Goal: Browse casually: Explore the website without a specific task or goal

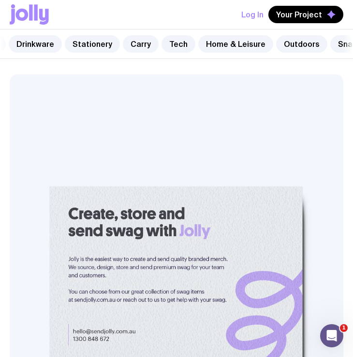
scroll to position [0, 285]
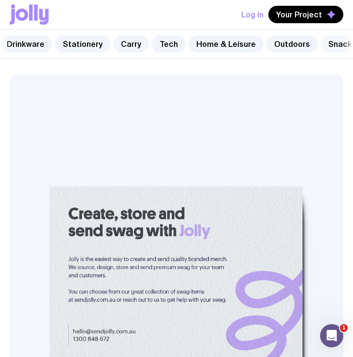
click at [320, 45] on link "Snacks" at bounding box center [341, 43] width 43 height 17
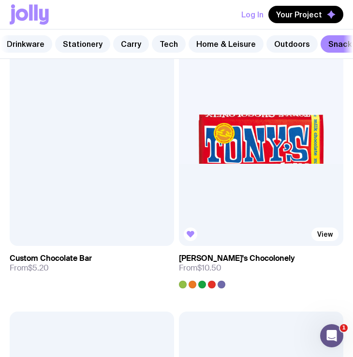
scroll to position [754, 0]
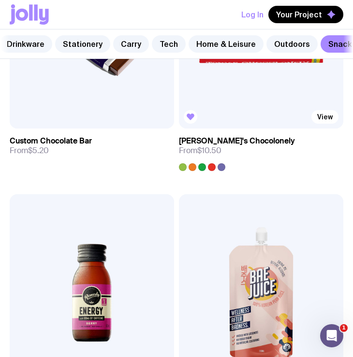
click at [256, 100] on img at bounding box center [261, 29] width 164 height 197
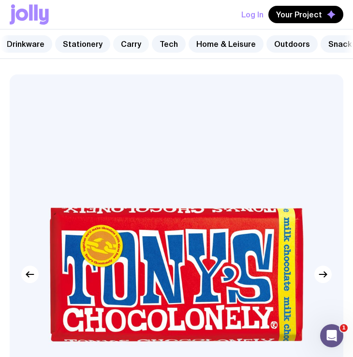
click at [117, 51] on link "Carry" at bounding box center [131, 43] width 36 height 17
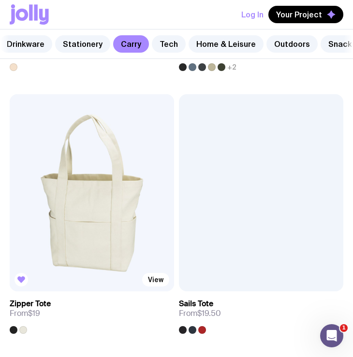
scroll to position [338, 0]
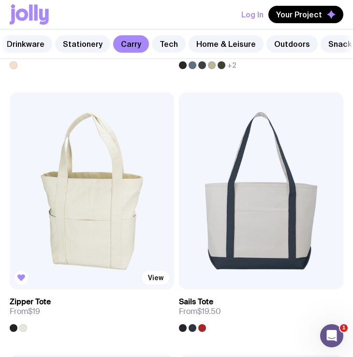
click at [121, 156] on img at bounding box center [92, 190] width 164 height 197
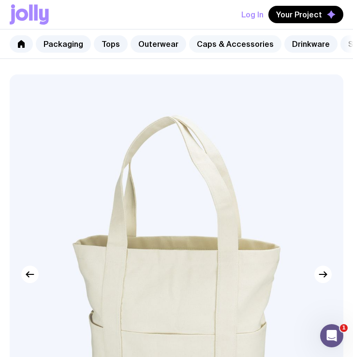
click at [205, 46] on link "Caps & Accessories" at bounding box center [235, 43] width 92 height 17
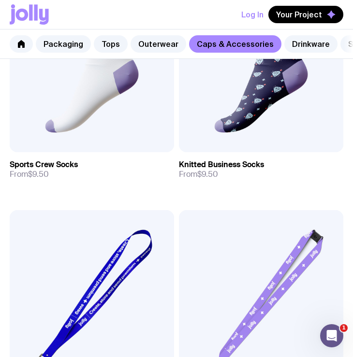
scroll to position [2074, 0]
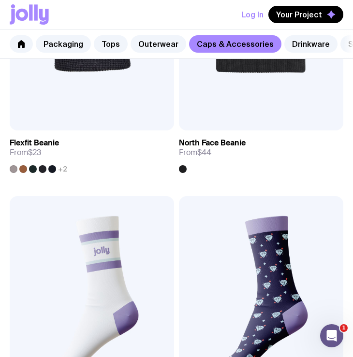
click at [265, 224] on img at bounding box center [261, 294] width 164 height 197
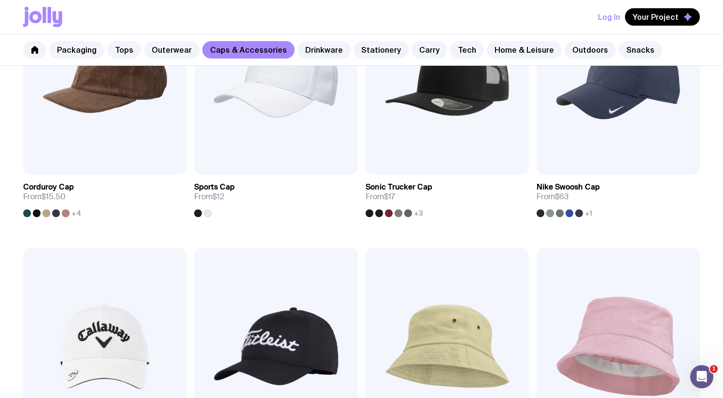
scroll to position [430, 0]
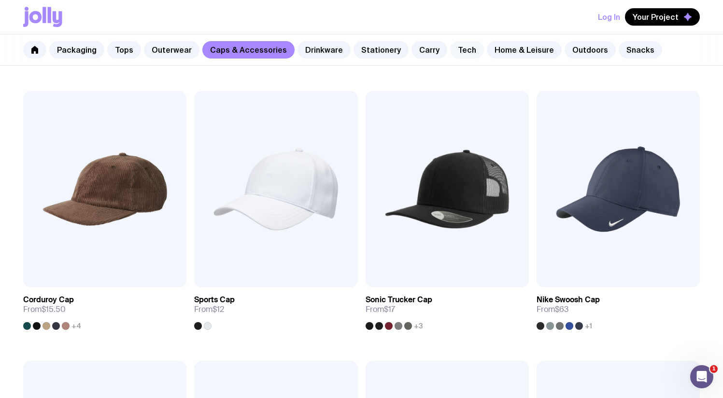
click at [450, 52] on link "Tech" at bounding box center [467, 49] width 34 height 17
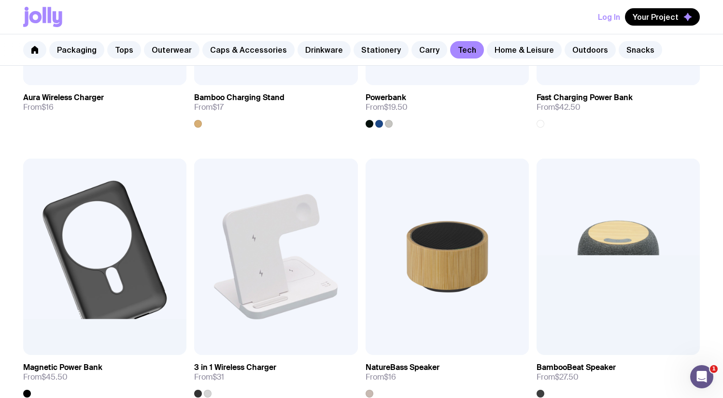
scroll to position [335, 0]
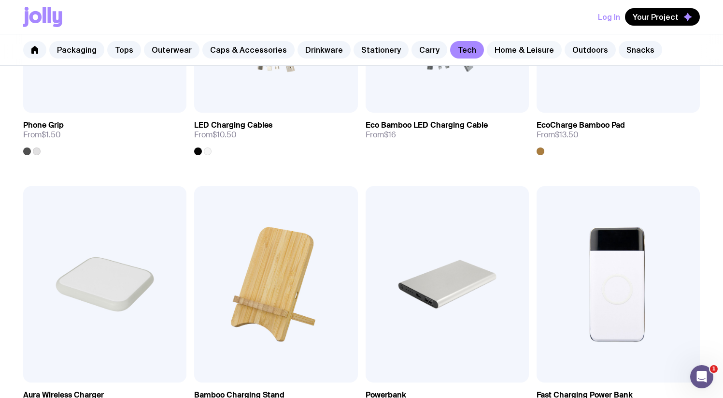
click at [499, 50] on link "Home & Leisure" at bounding box center [524, 49] width 75 height 17
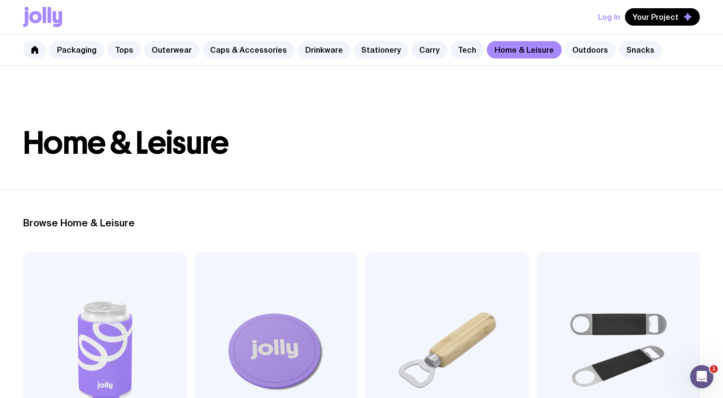
click at [565, 47] on link "Outdoors" at bounding box center [590, 49] width 51 height 17
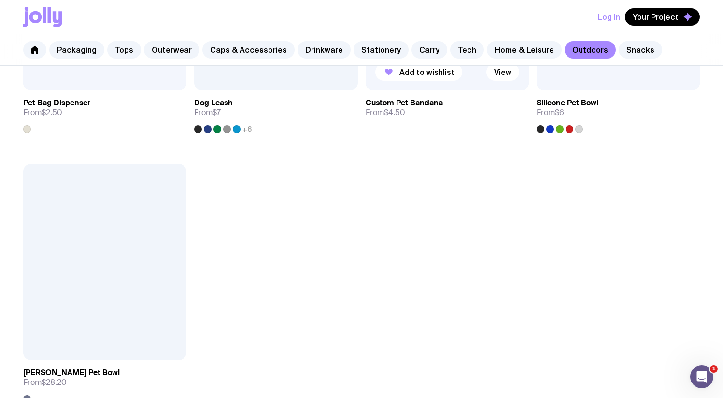
scroll to position [1604, 0]
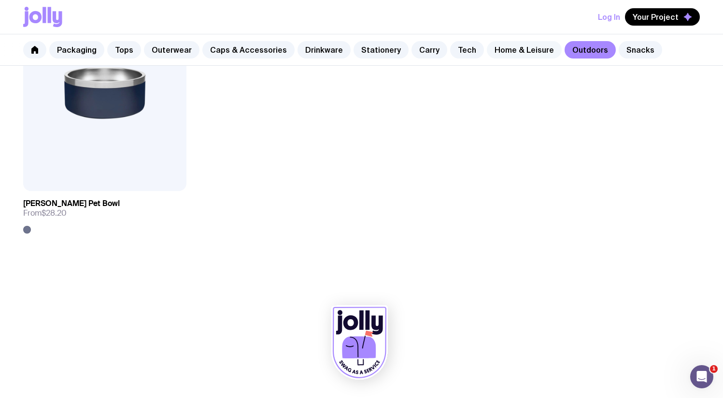
click at [495, 50] on link "Home & Leisure" at bounding box center [524, 49] width 75 height 17
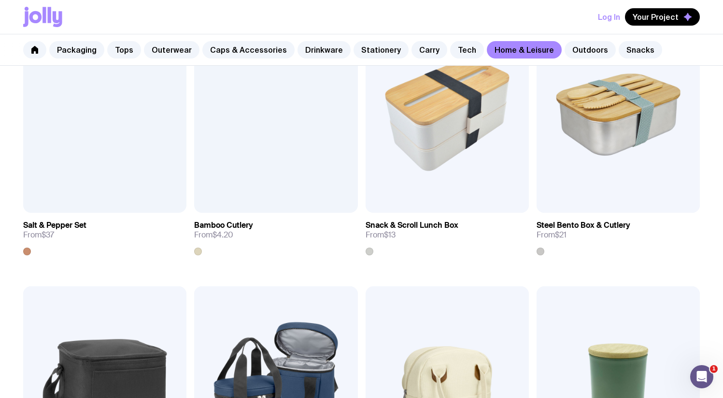
scroll to position [568, 0]
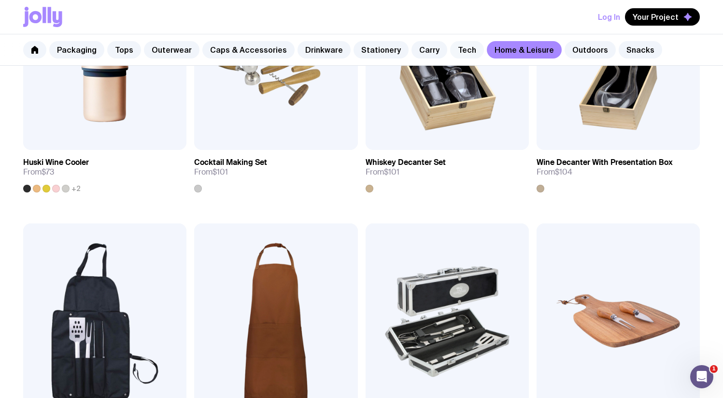
click at [451, 52] on link "Tech" at bounding box center [467, 49] width 34 height 17
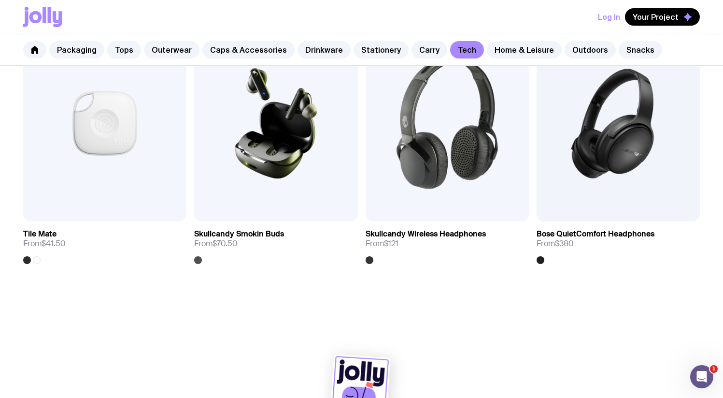
scroll to position [1874, 0]
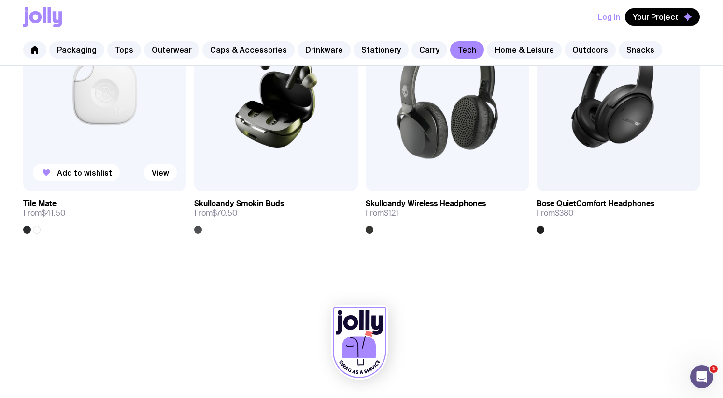
click at [72, 128] on img at bounding box center [104, 93] width 163 height 196
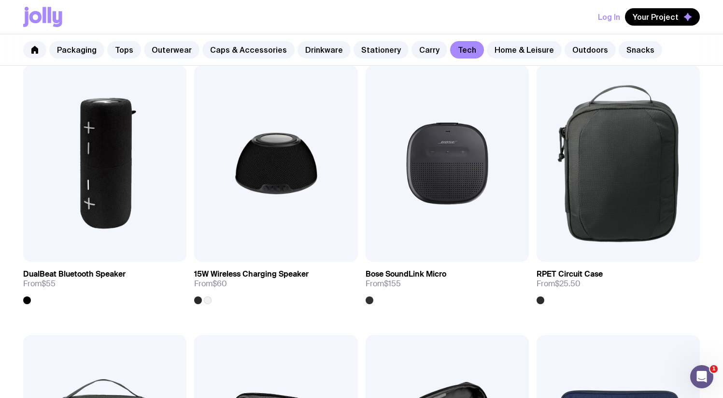
scroll to position [791, 0]
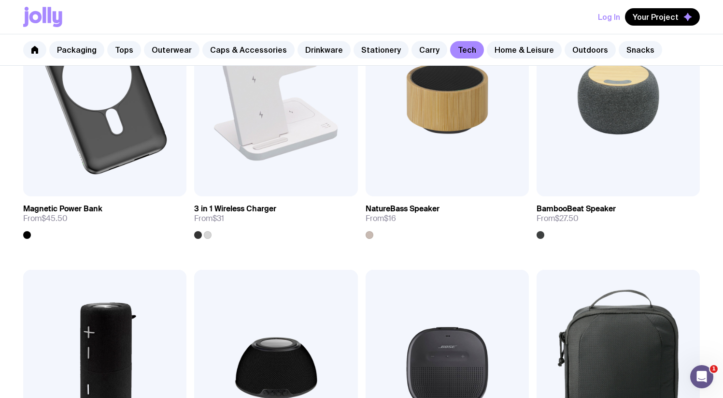
click at [280, 143] on img at bounding box center [275, 98] width 163 height 196
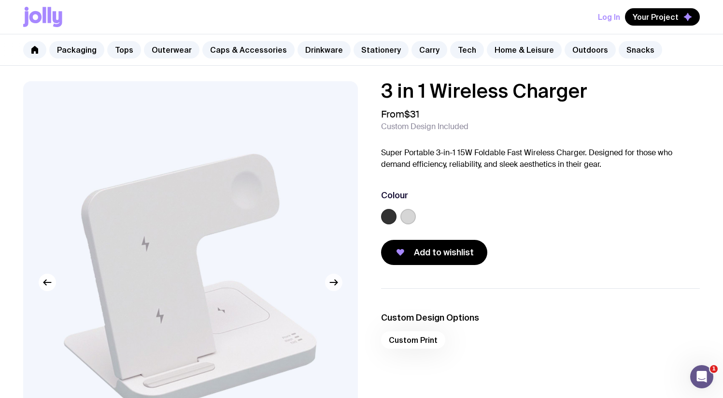
click at [336, 280] on icon "button" at bounding box center [334, 282] width 12 height 12
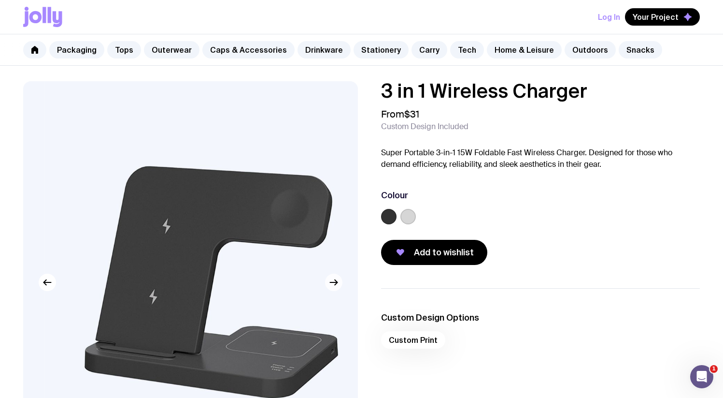
click at [336, 280] on icon "button" at bounding box center [334, 282] width 12 height 12
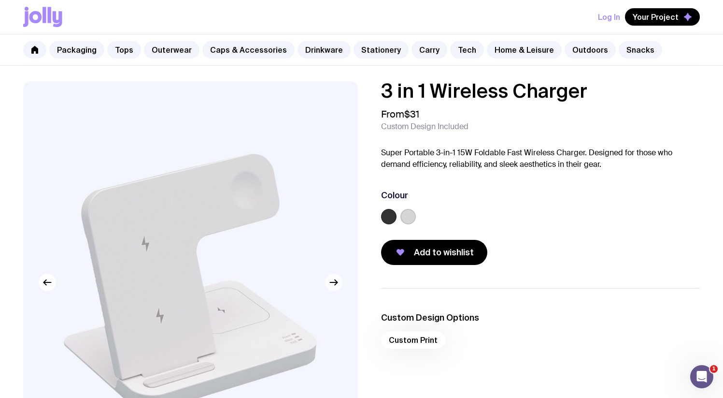
click at [335, 280] on icon "button" at bounding box center [336, 281] width 2 height 5
click at [335, 279] on icon "button" at bounding box center [334, 282] width 12 height 12
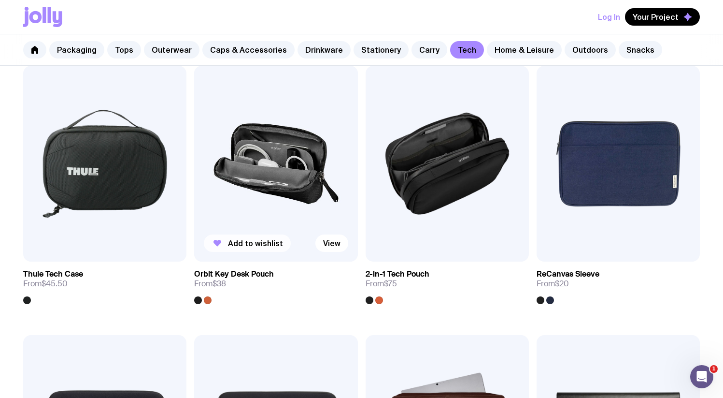
scroll to position [1266, 0]
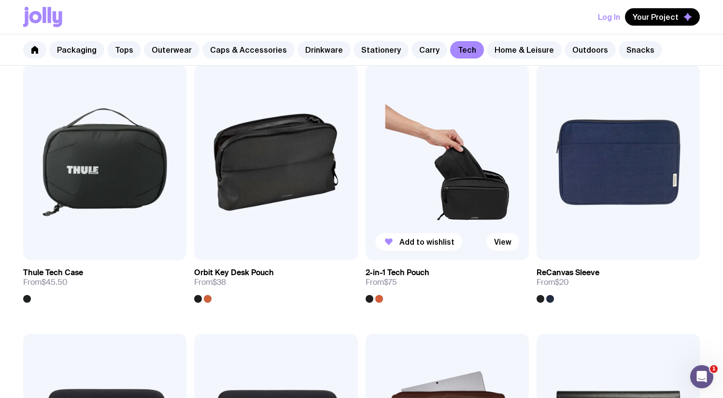
click at [429, 197] on img at bounding box center [447, 162] width 163 height 196
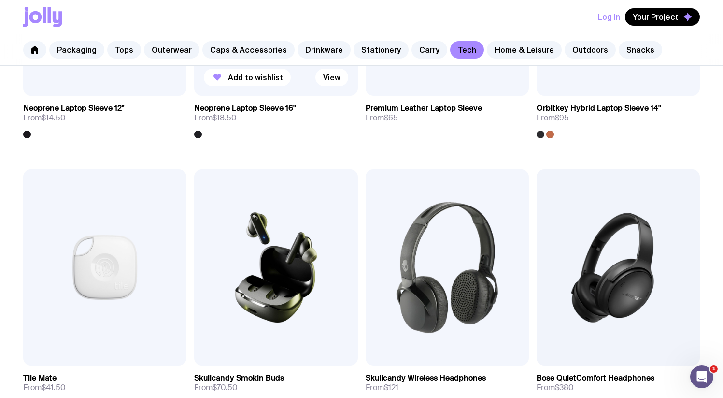
scroll to position [1874, 0]
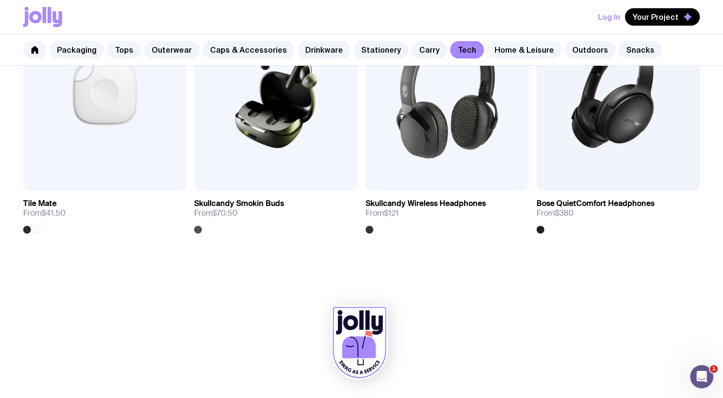
click at [494, 58] on link "Home & Leisure" at bounding box center [524, 49] width 75 height 17
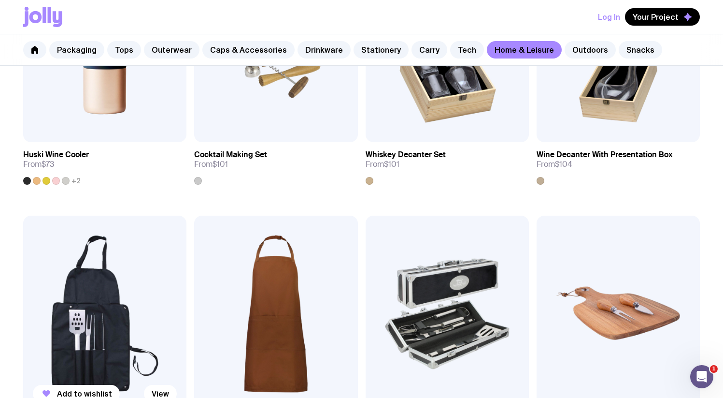
scroll to position [561, 0]
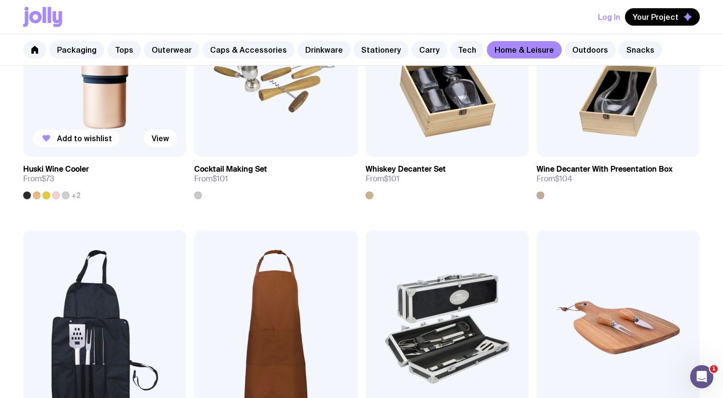
click at [100, 143] on button "Add to wishlist" at bounding box center [76, 137] width 87 height 17
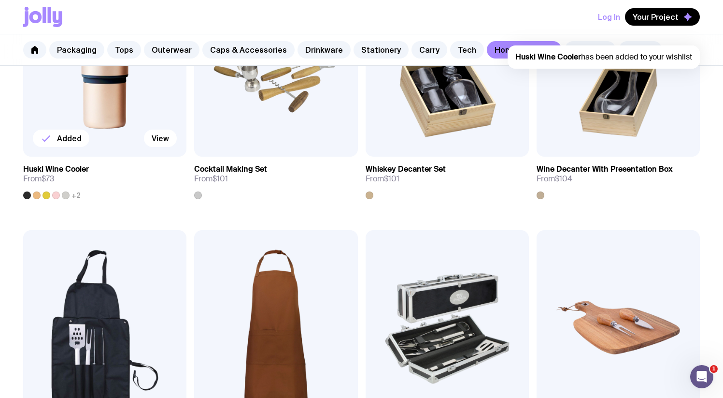
click at [103, 114] on img at bounding box center [104, 58] width 163 height 196
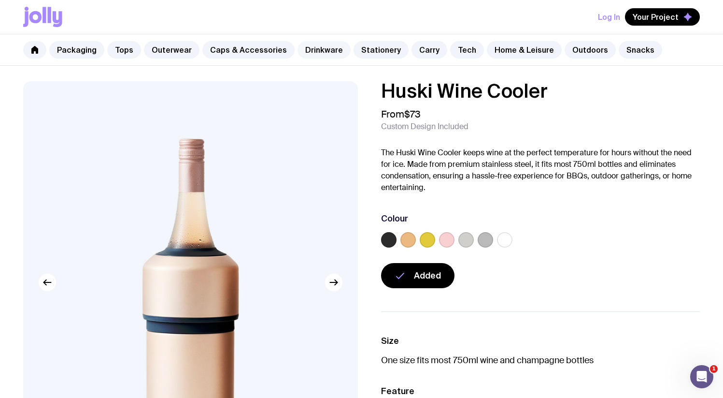
click at [311, 53] on link "Drinkware" at bounding box center [324, 49] width 53 height 17
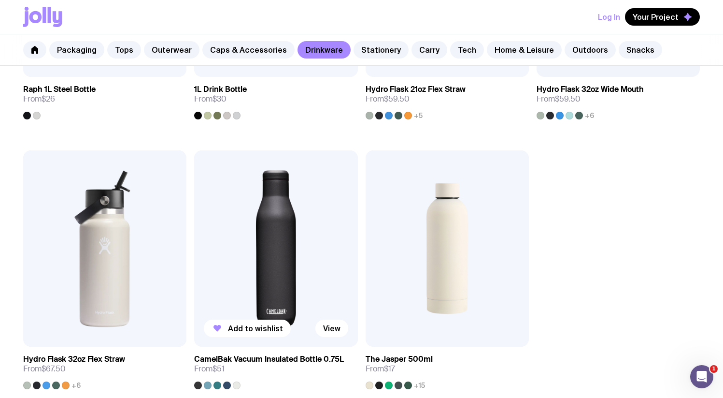
scroll to position [1264, 0]
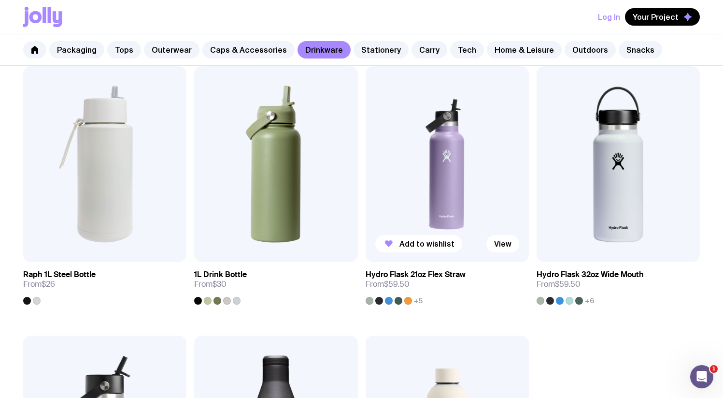
click at [434, 186] on img at bounding box center [447, 164] width 163 height 196
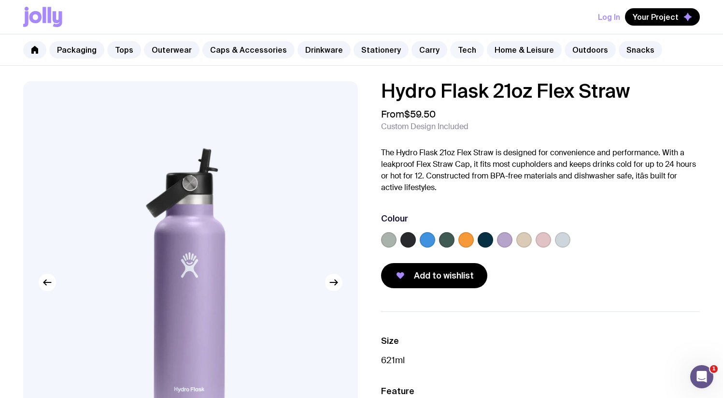
click at [454, 50] on link "Tech" at bounding box center [467, 49] width 34 height 17
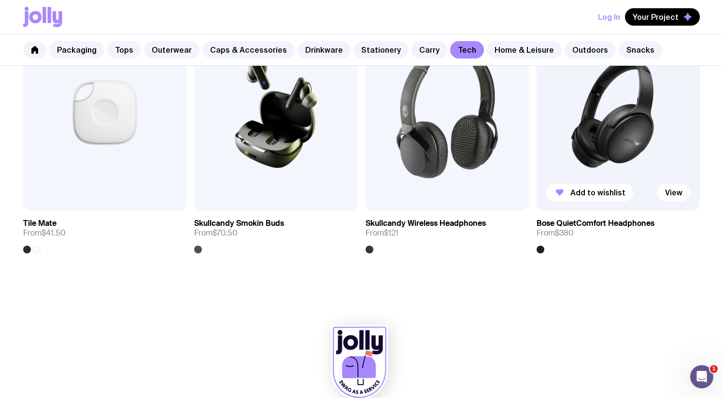
scroll to position [1853, 0]
click at [612, 146] on img at bounding box center [618, 113] width 163 height 196
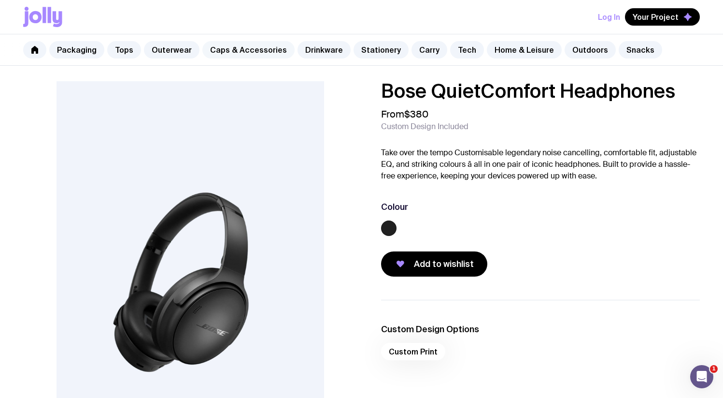
click at [242, 52] on link "Caps & Accessories" at bounding box center [248, 49] width 92 height 17
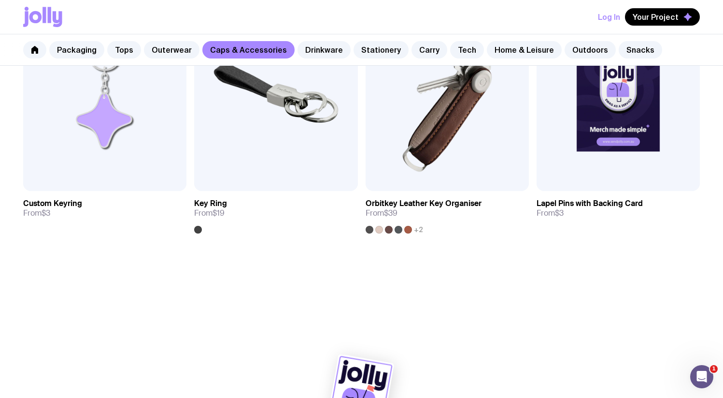
scroll to position [1604, 0]
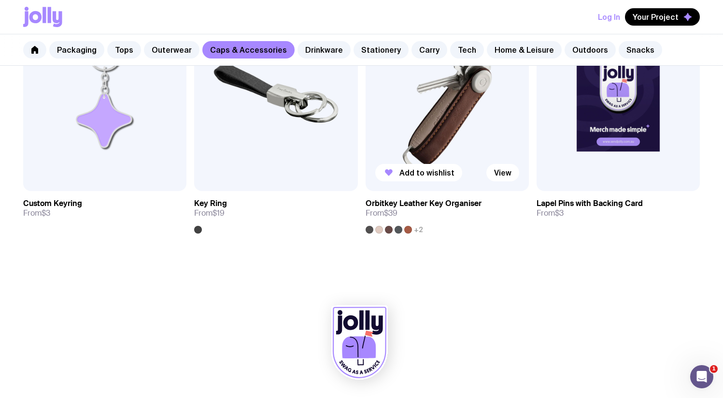
click at [451, 105] on img at bounding box center [447, 93] width 163 height 196
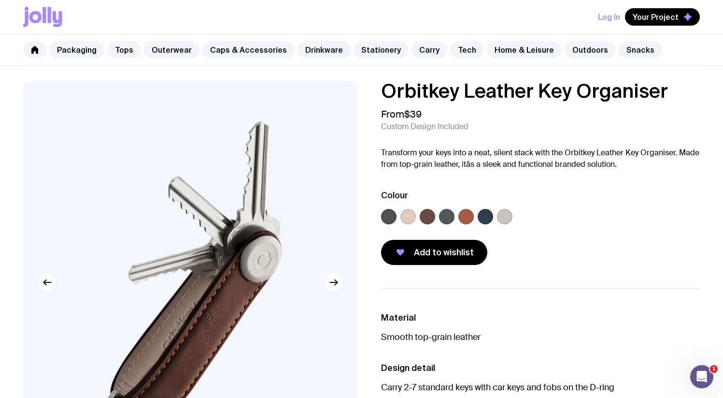
click at [409, 220] on label at bounding box center [407, 216] width 15 height 15
click at [0, 0] on input "radio" at bounding box center [0, 0] width 0 height 0
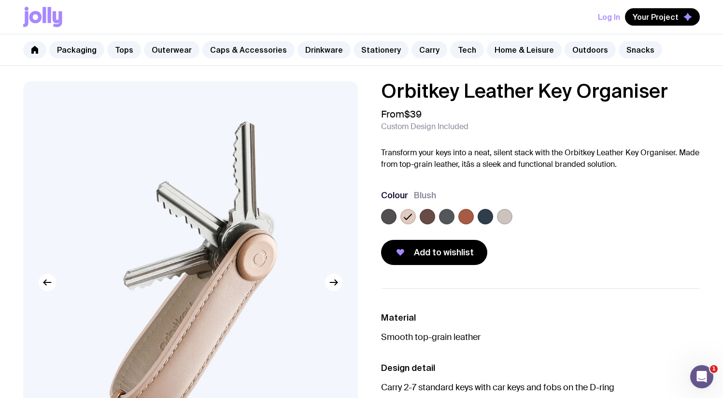
click at [427, 217] on label at bounding box center [427, 216] width 15 height 15
click at [0, 0] on input "radio" at bounding box center [0, 0] width 0 height 0
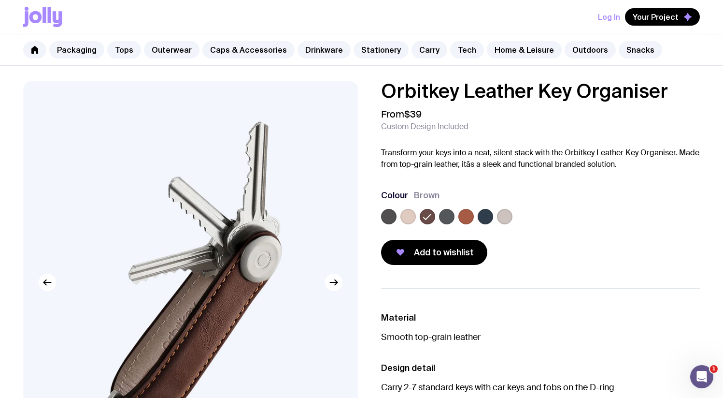
click at [444, 216] on label at bounding box center [446, 216] width 15 height 15
click at [0, 0] on input "radio" at bounding box center [0, 0] width 0 height 0
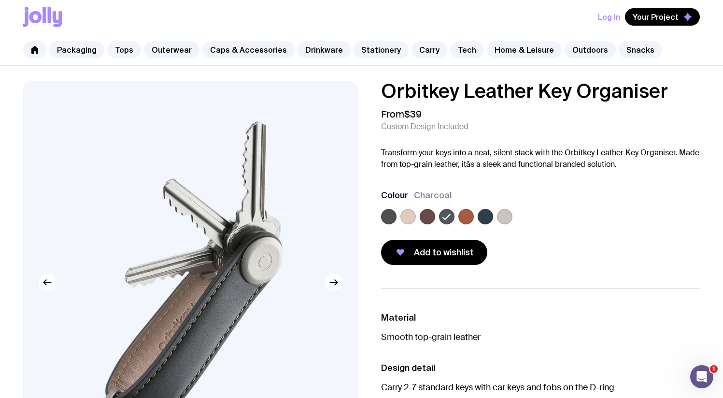
click at [461, 214] on label at bounding box center [465, 216] width 15 height 15
click at [0, 0] on input "radio" at bounding box center [0, 0] width 0 height 0
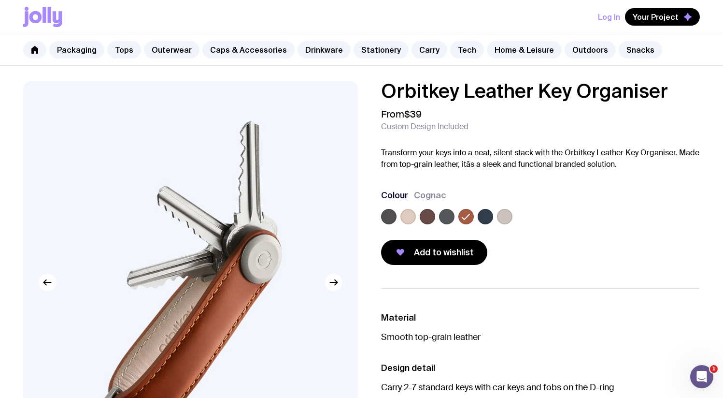
click at [478, 214] on div at bounding box center [485, 216] width 15 height 15
click at [498, 214] on label at bounding box center [504, 216] width 15 height 15
click at [0, 0] on input "radio" at bounding box center [0, 0] width 0 height 0
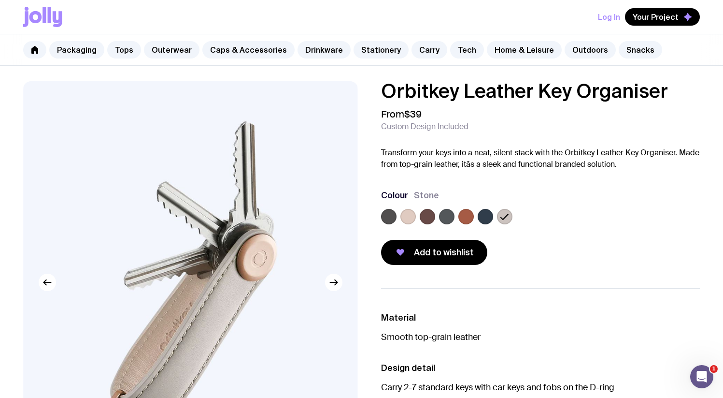
click at [504, 214] on icon at bounding box center [505, 217] width 12 height 12
click at [0, 0] on input "radio" at bounding box center [0, 0] width 0 height 0
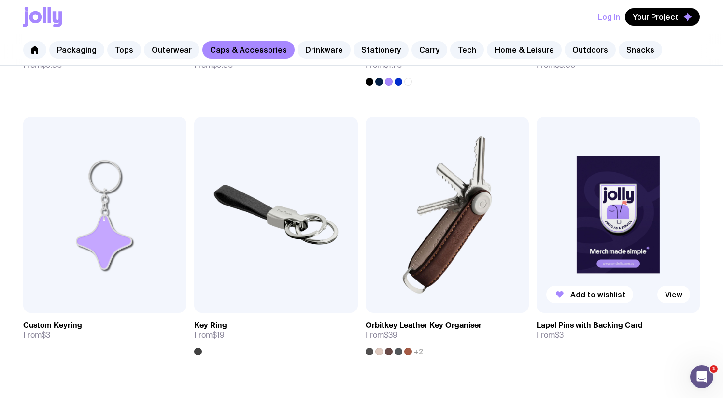
scroll to position [1504, 0]
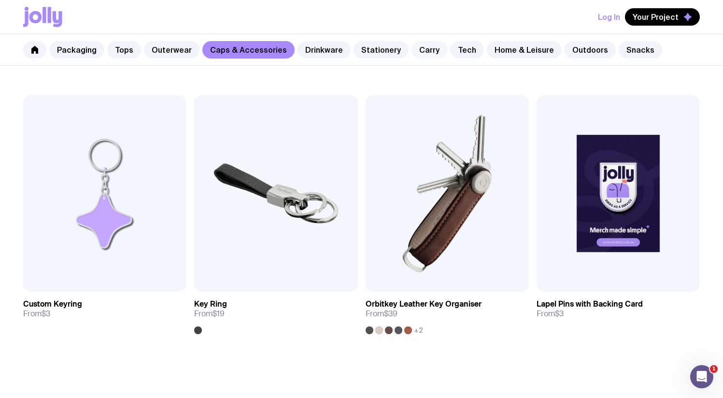
click at [412, 50] on link "Carry" at bounding box center [430, 49] width 36 height 17
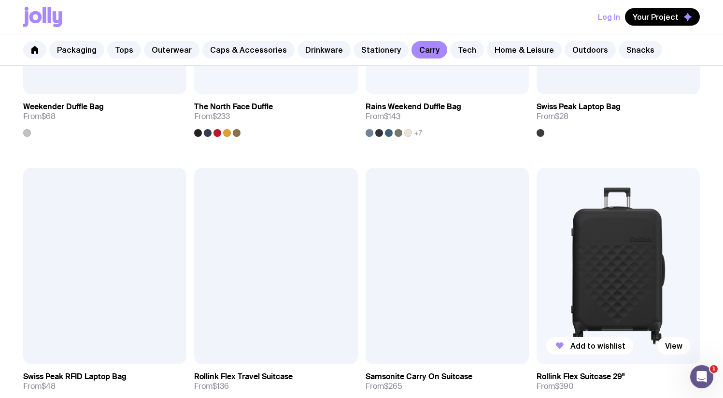
scroll to position [1884, 0]
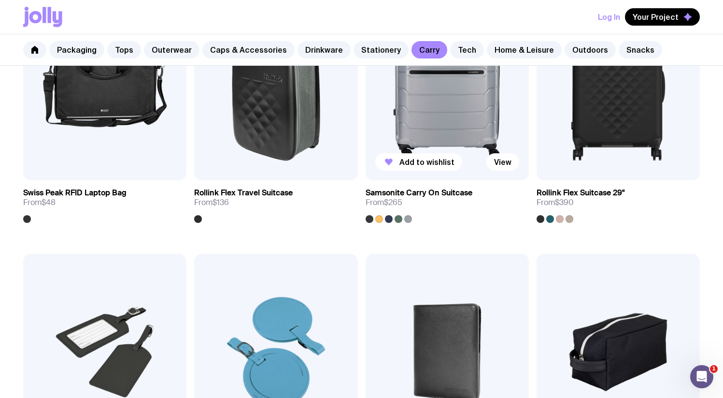
click at [441, 127] on img at bounding box center [447, 82] width 163 height 196
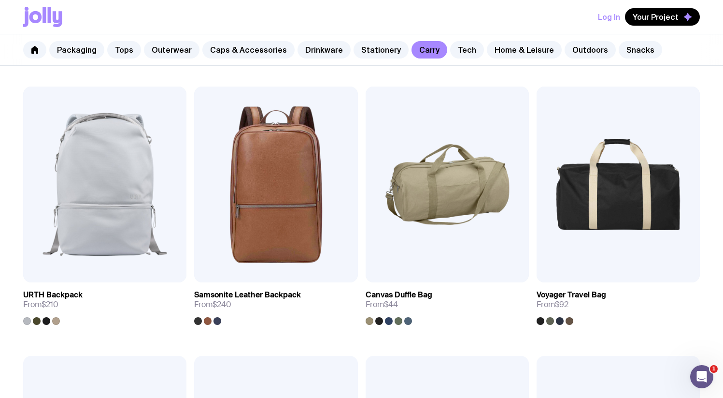
scroll to position [925, 0]
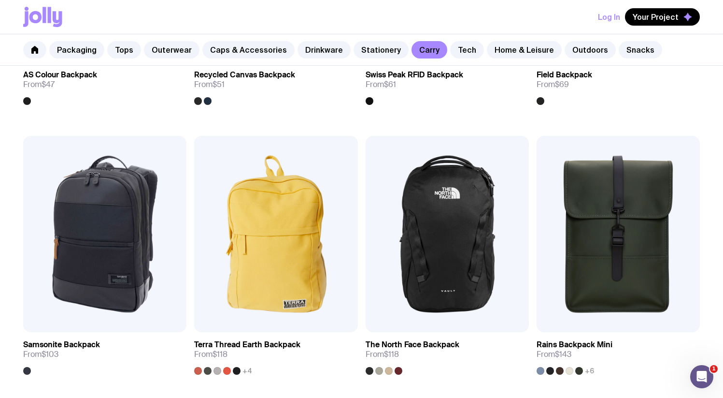
click at [614, 240] on img at bounding box center [618, 234] width 163 height 196
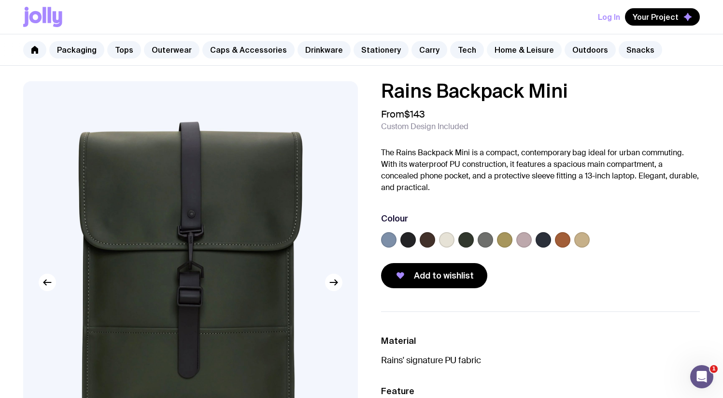
click at [490, 51] on link "Home & Leisure" at bounding box center [524, 49] width 75 height 17
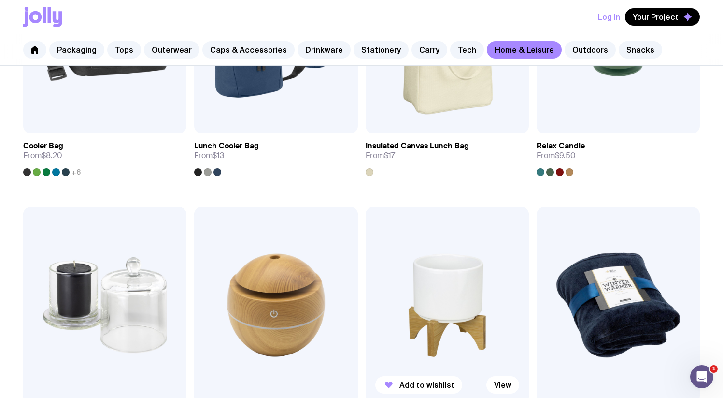
scroll to position [987, 0]
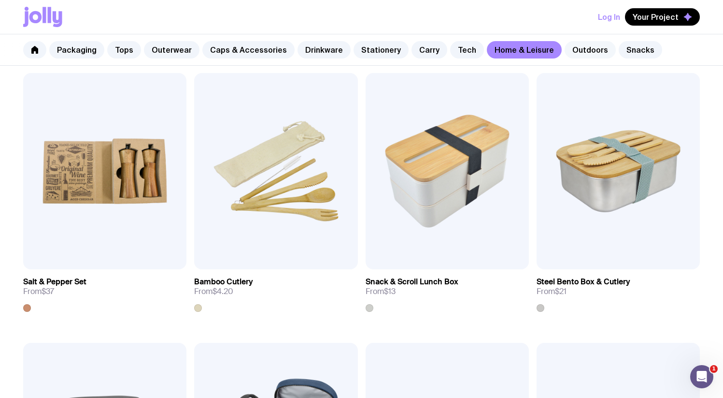
click at [587, 54] on link "Outdoors" at bounding box center [590, 49] width 51 height 17
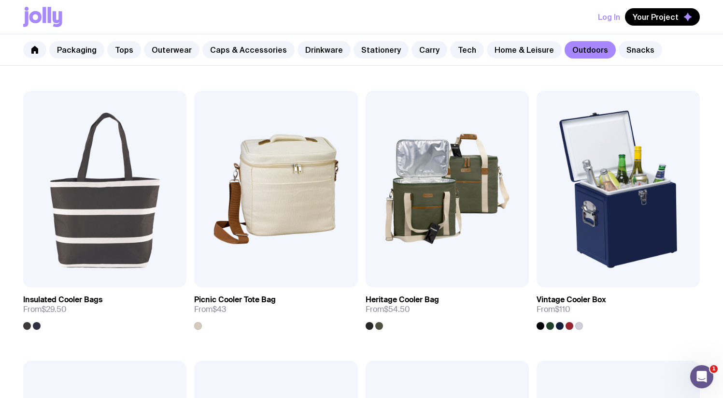
scroll to position [970, 0]
click at [589, 168] on img at bounding box center [618, 188] width 163 height 196
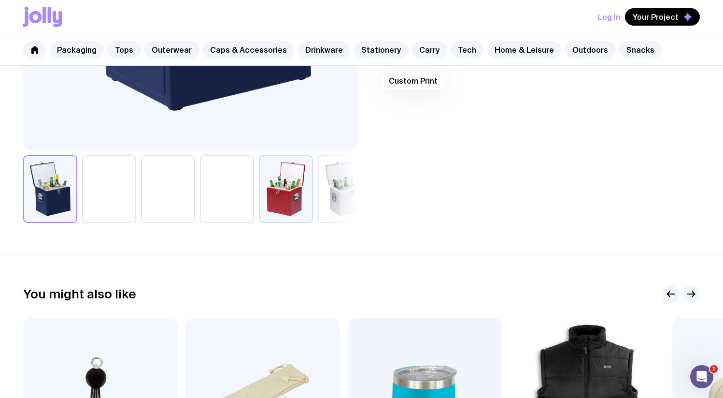
scroll to position [633, 0]
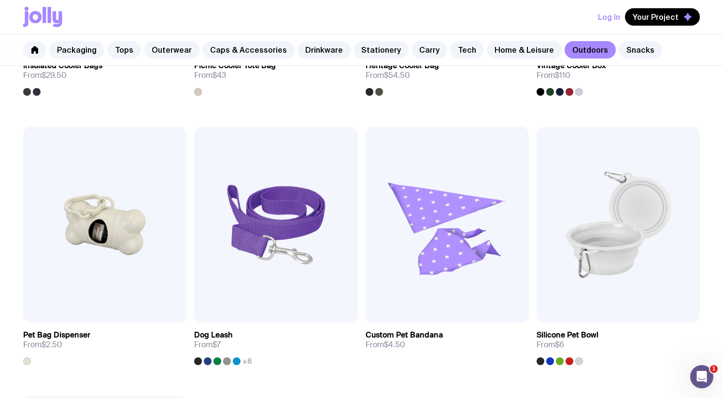
scroll to position [930, 0]
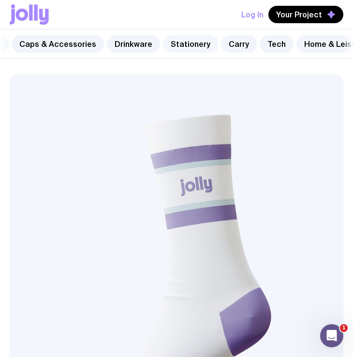
scroll to position [0, 174]
click at [131, 48] on link "Drinkware" at bounding box center [136, 43] width 53 height 17
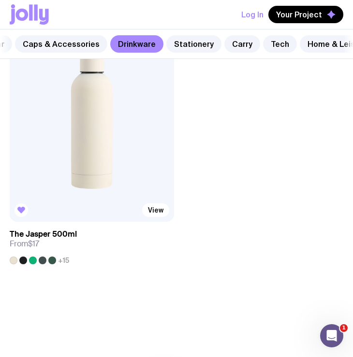
scroll to position [3048, 0]
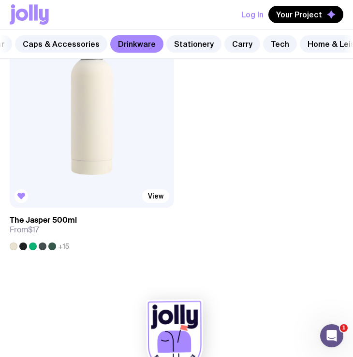
click at [126, 142] on img at bounding box center [92, 109] width 164 height 197
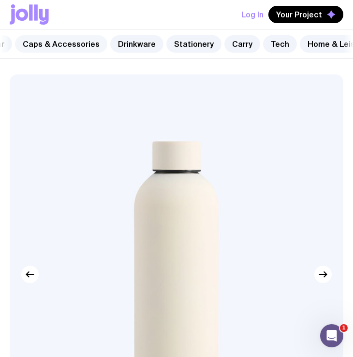
click at [81, 41] on link "Caps & Accessories" at bounding box center [61, 43] width 92 height 17
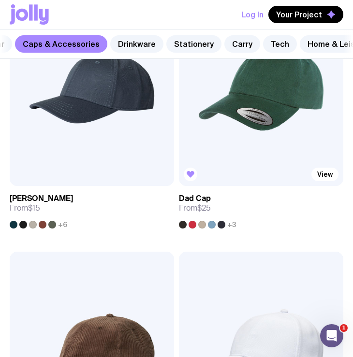
scroll to position [396, 0]
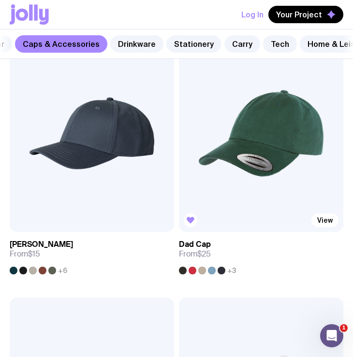
click at [245, 130] on img at bounding box center [261, 133] width 164 height 197
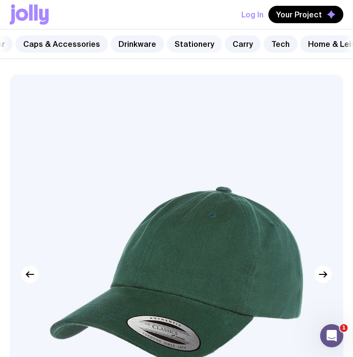
scroll to position [0, 174]
click at [128, 53] on div "Packaging Tops Outerwear Caps & Accessories Drinkware Stationery Carry Tech Hom…" at bounding box center [176, 43] width 353 height 29
click at [125, 48] on link "Drinkware" at bounding box center [136, 43] width 53 height 17
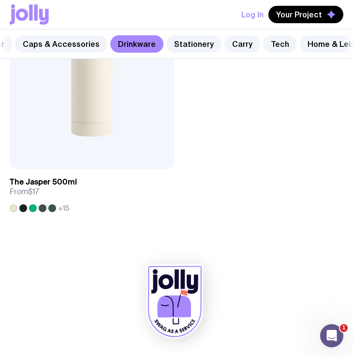
scroll to position [0, 285]
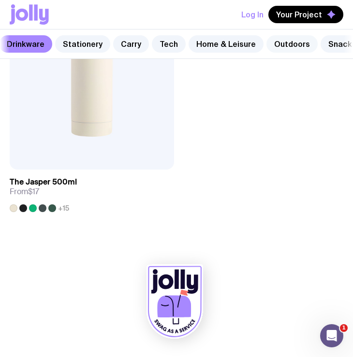
click at [275, 35] on div "Packaging Tops Outerwear Caps & Accessories Drinkware Stationery Carry Tech Hom…" at bounding box center [176, 43] width 353 height 29
click at [266, 47] on link "Outdoors" at bounding box center [291, 43] width 51 height 17
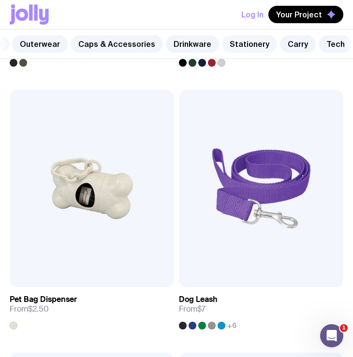
scroll to position [0, 118]
click at [319, 47] on link "Tech" at bounding box center [336, 43] width 34 height 17
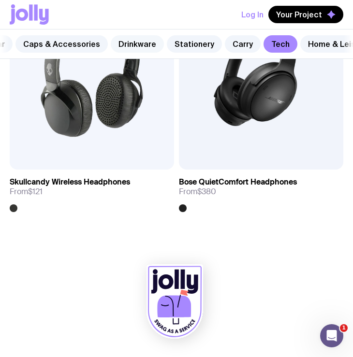
scroll to position [0, 174]
click at [140, 41] on link "Drinkware" at bounding box center [136, 43] width 53 height 17
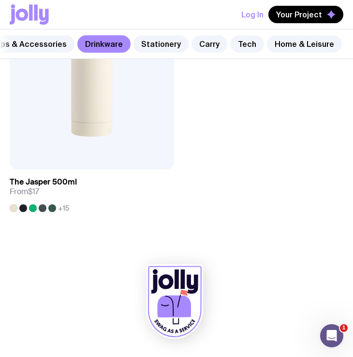
scroll to position [0, 285]
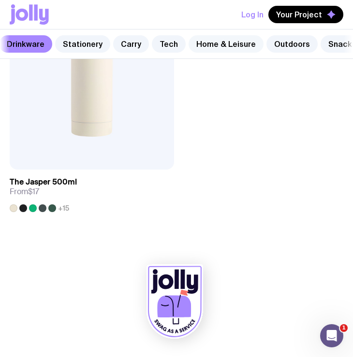
click at [227, 47] on link "Home & Leisure" at bounding box center [225, 43] width 75 height 17
